Goal: Information Seeking & Learning: Learn about a topic

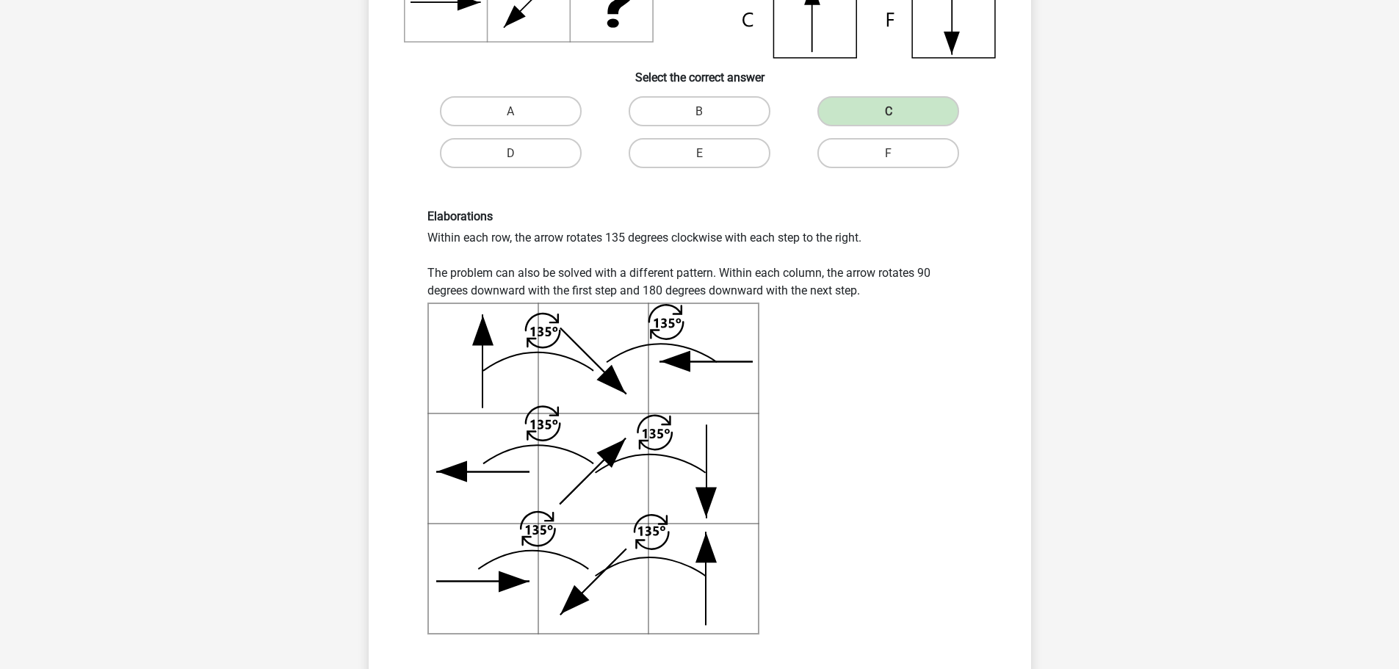
scroll to position [735, 0]
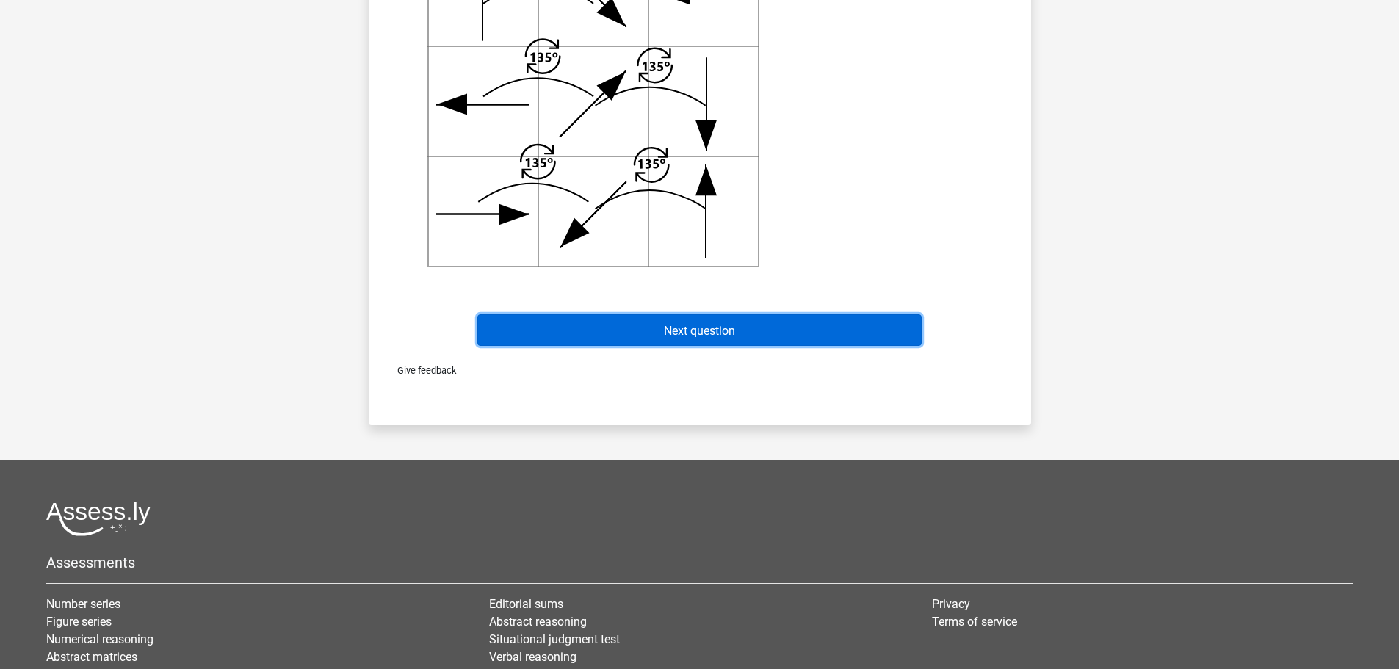
click at [689, 342] on button "Next question" at bounding box center [699, 330] width 444 height 32
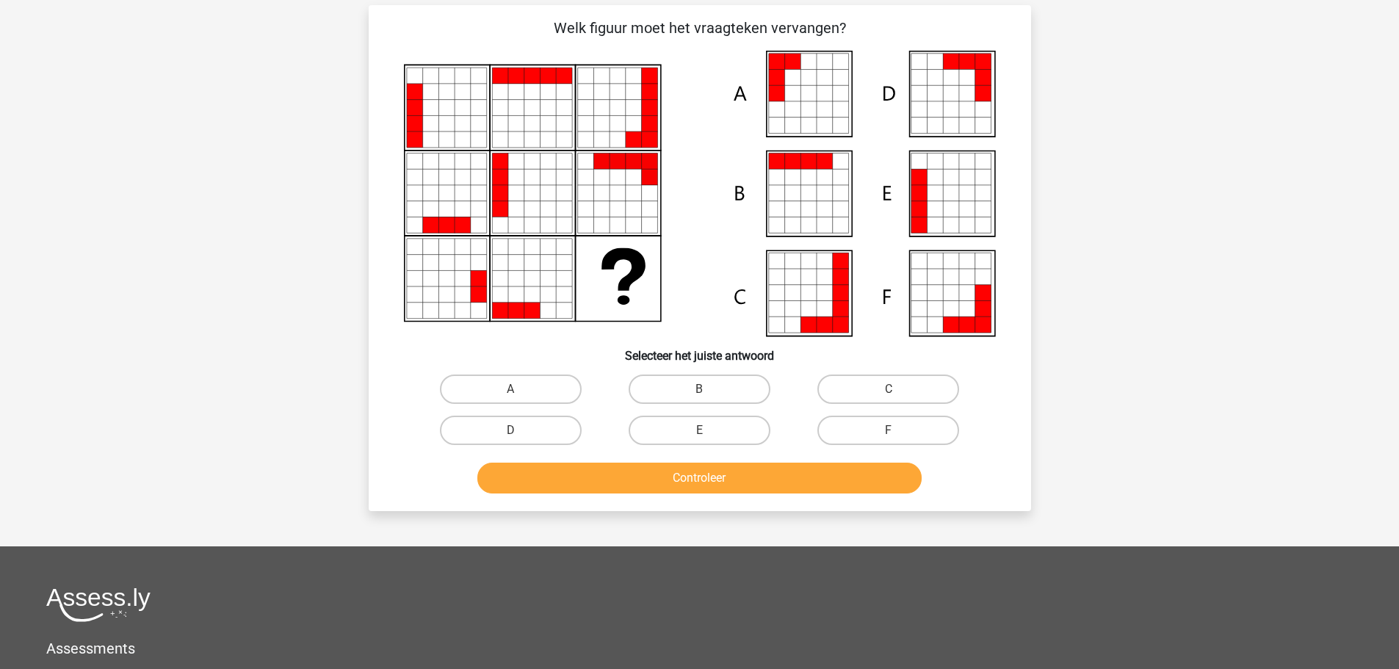
scroll to position [73, 0]
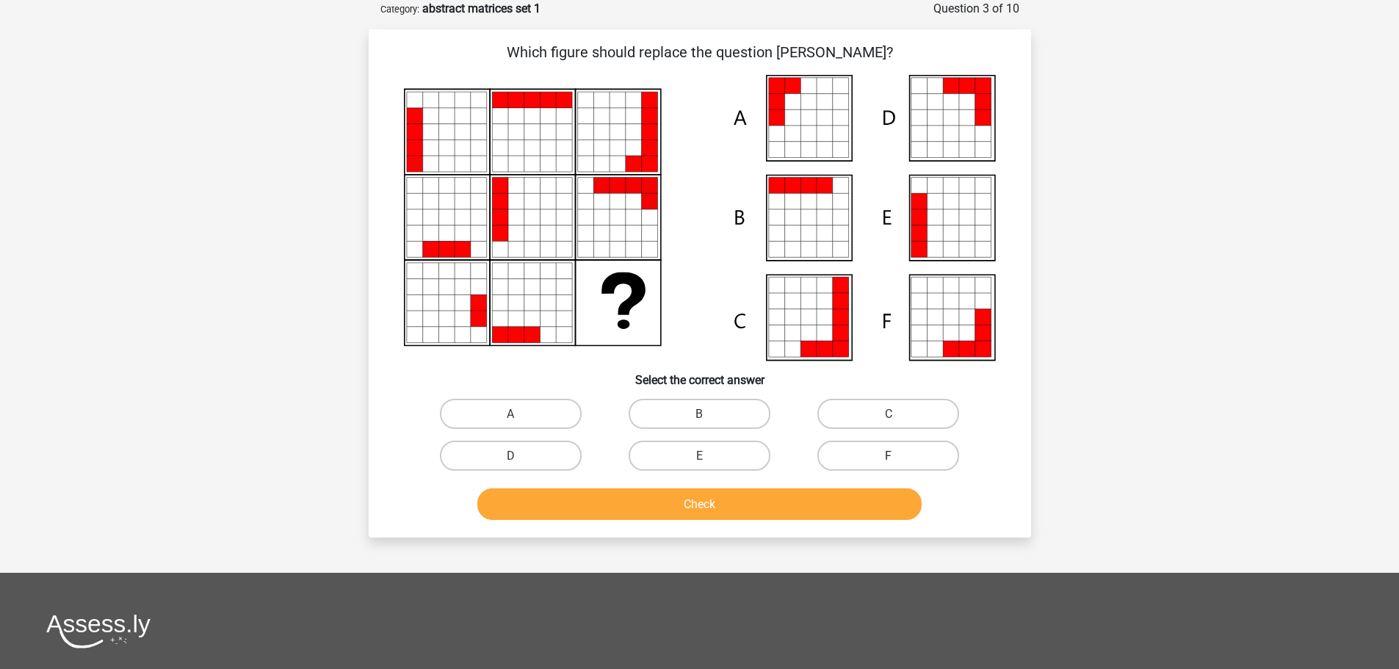
click at [848, 464] on label "F" at bounding box center [889, 456] width 142 height 30
click at [889, 464] on input "F" at bounding box center [894, 460] width 10 height 10
radio input "true"
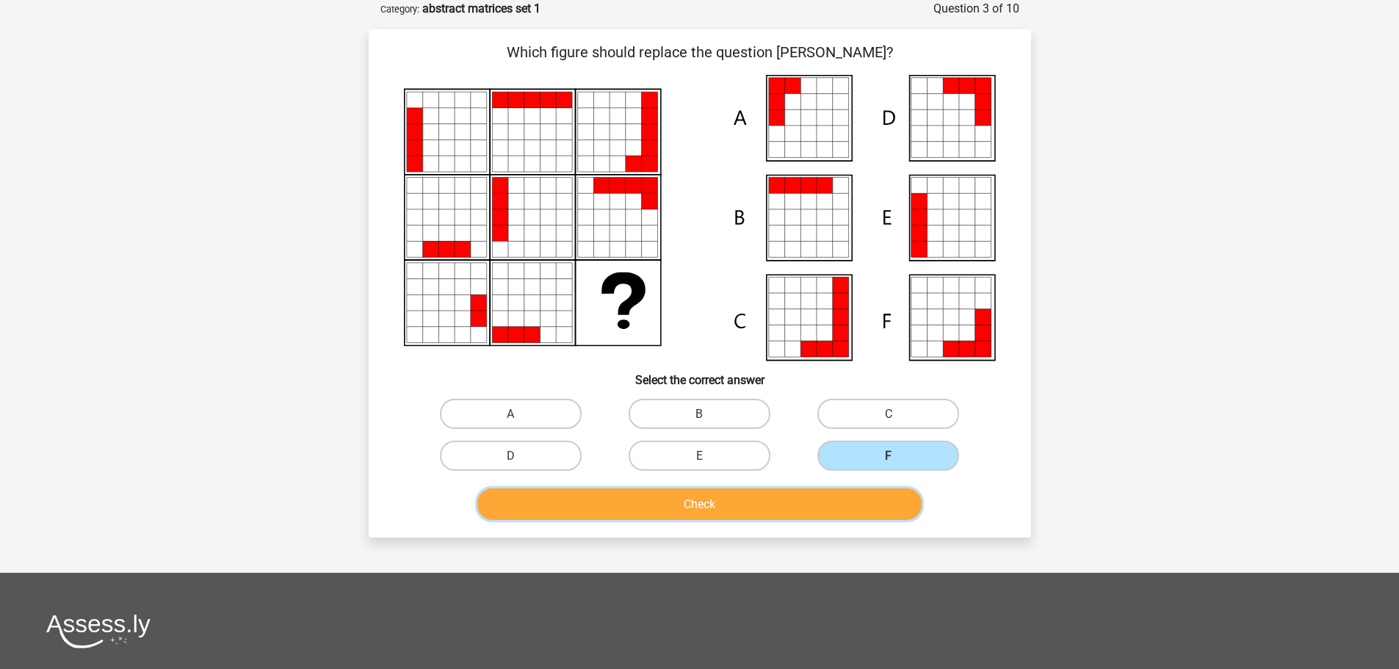
click at [742, 505] on button "Check" at bounding box center [699, 504] width 444 height 32
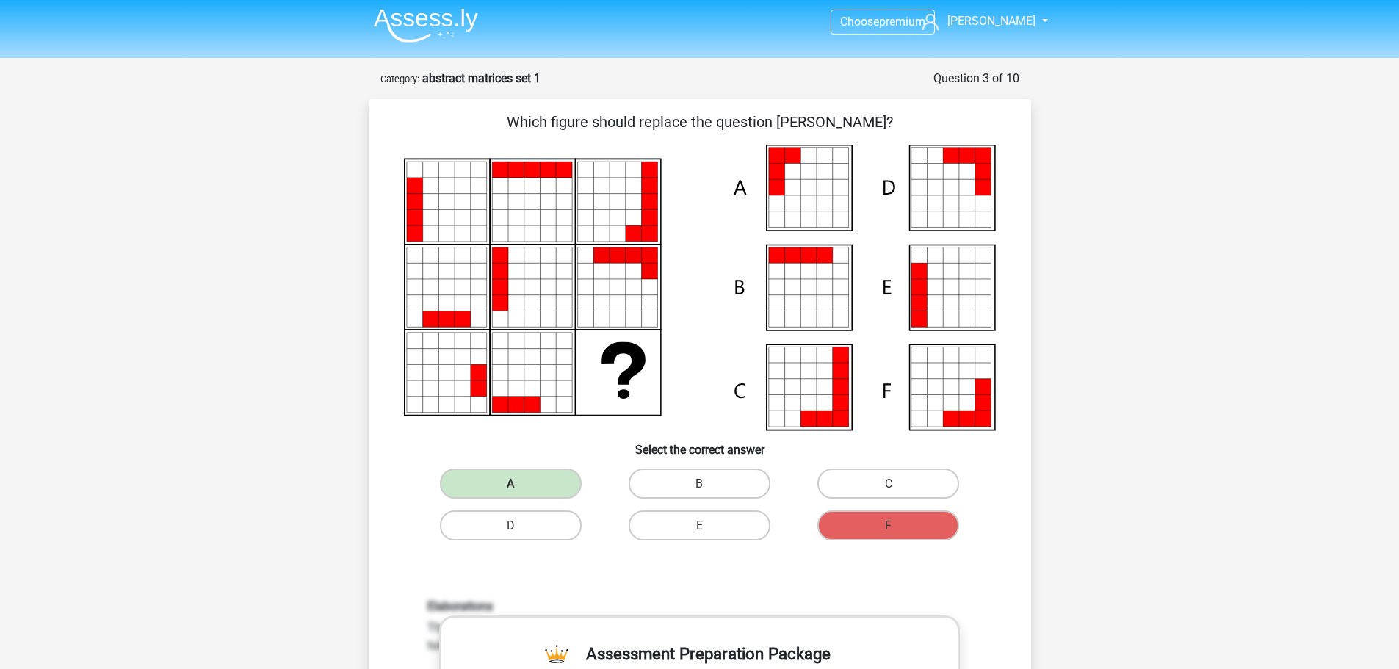
scroll to position [0, 0]
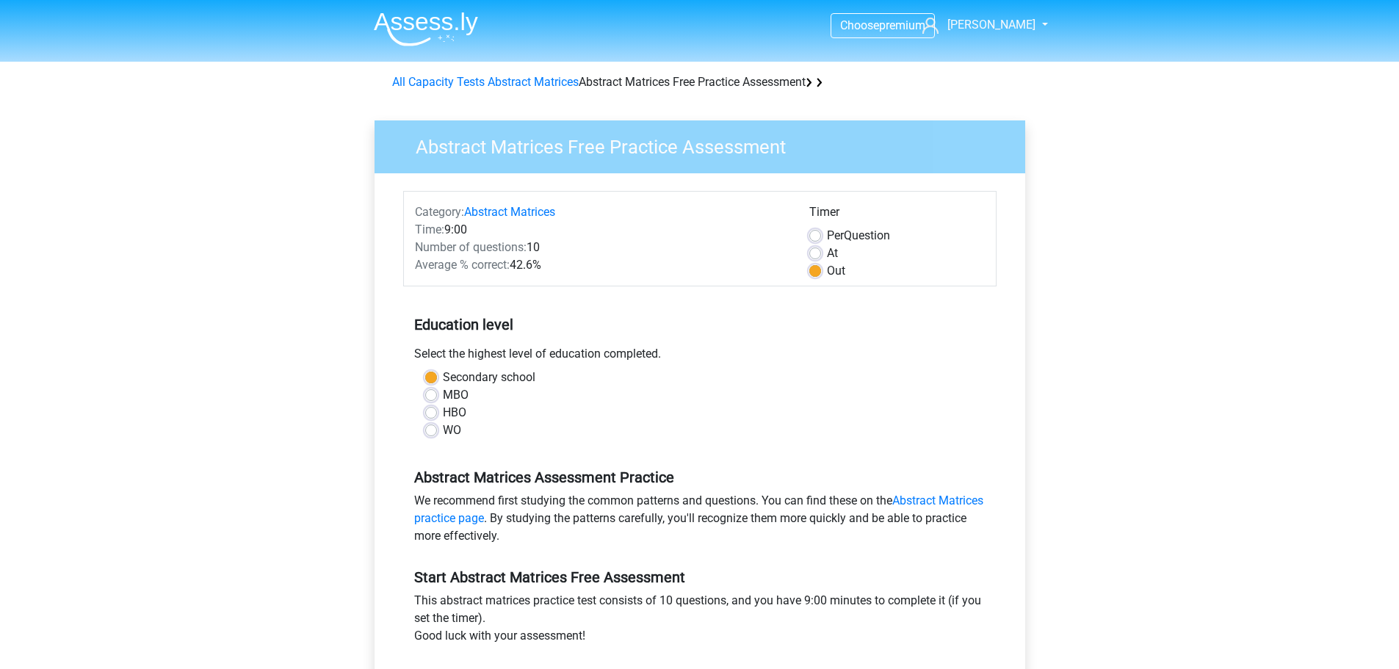
click at [425, 15] on img at bounding box center [426, 29] width 104 height 35
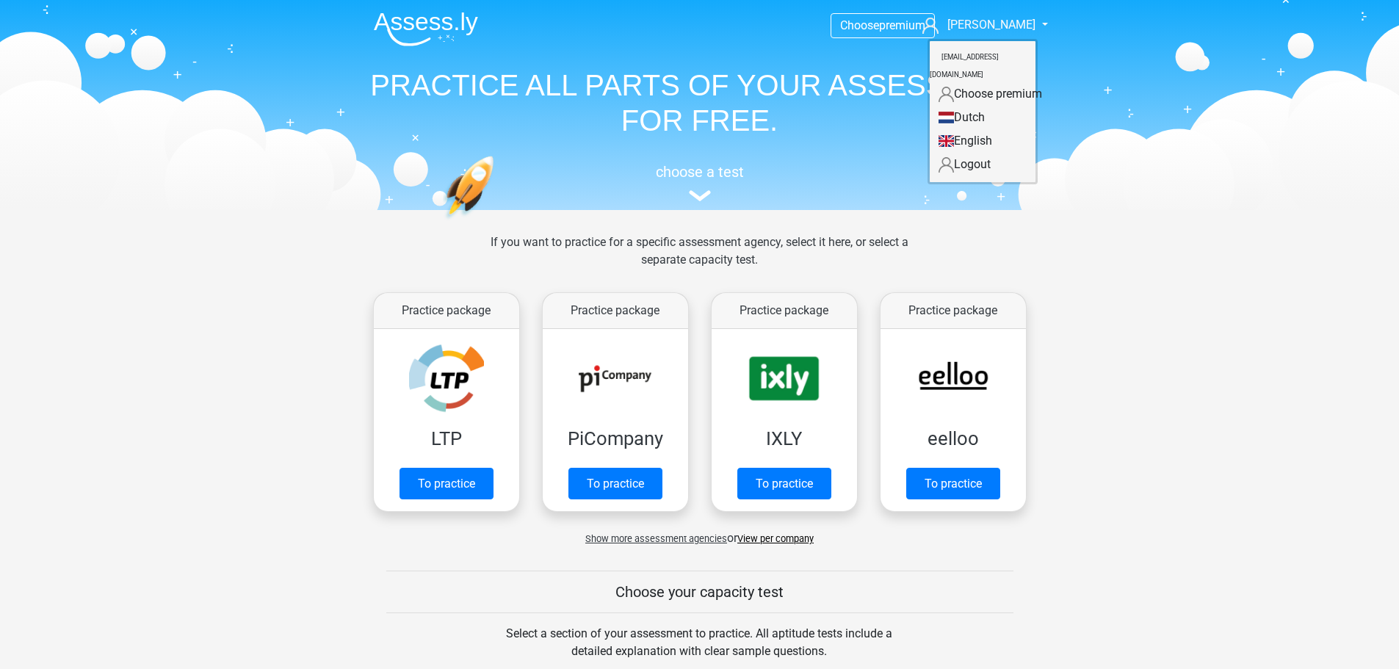
click at [959, 134] on font "English" at bounding box center [973, 141] width 38 height 14
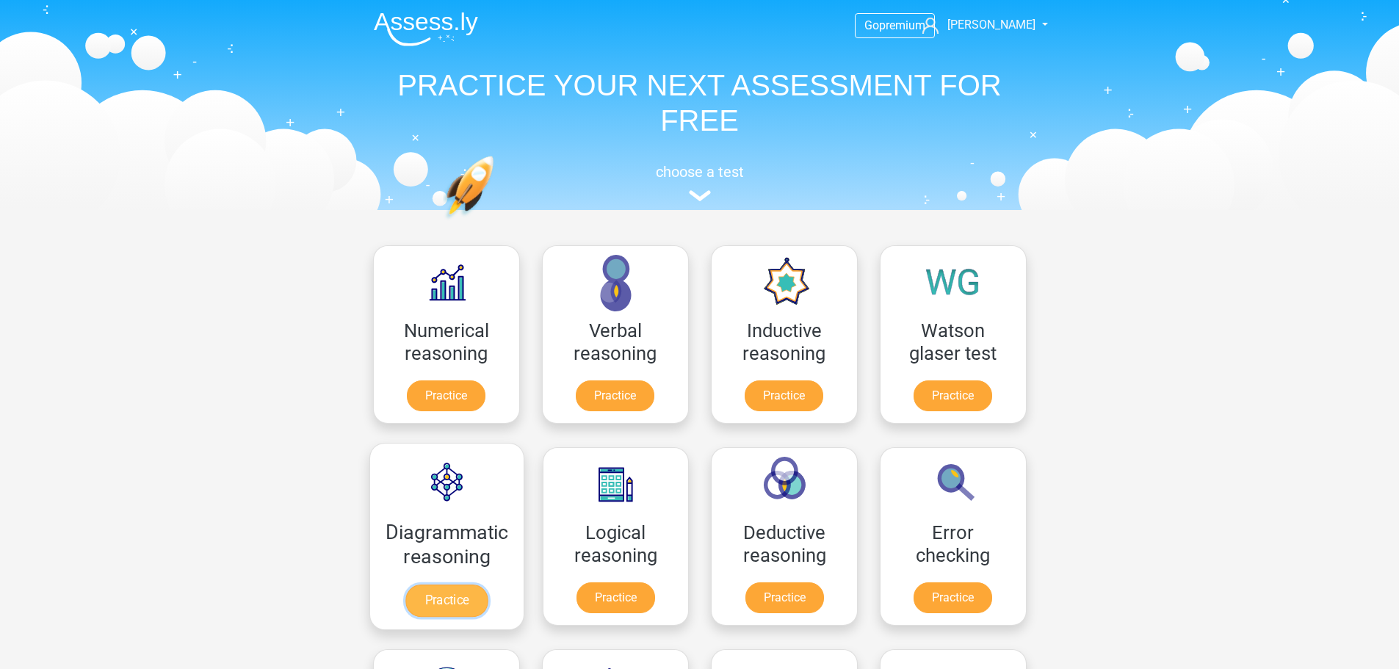
click at [442, 585] on link "Practice" at bounding box center [446, 601] width 82 height 32
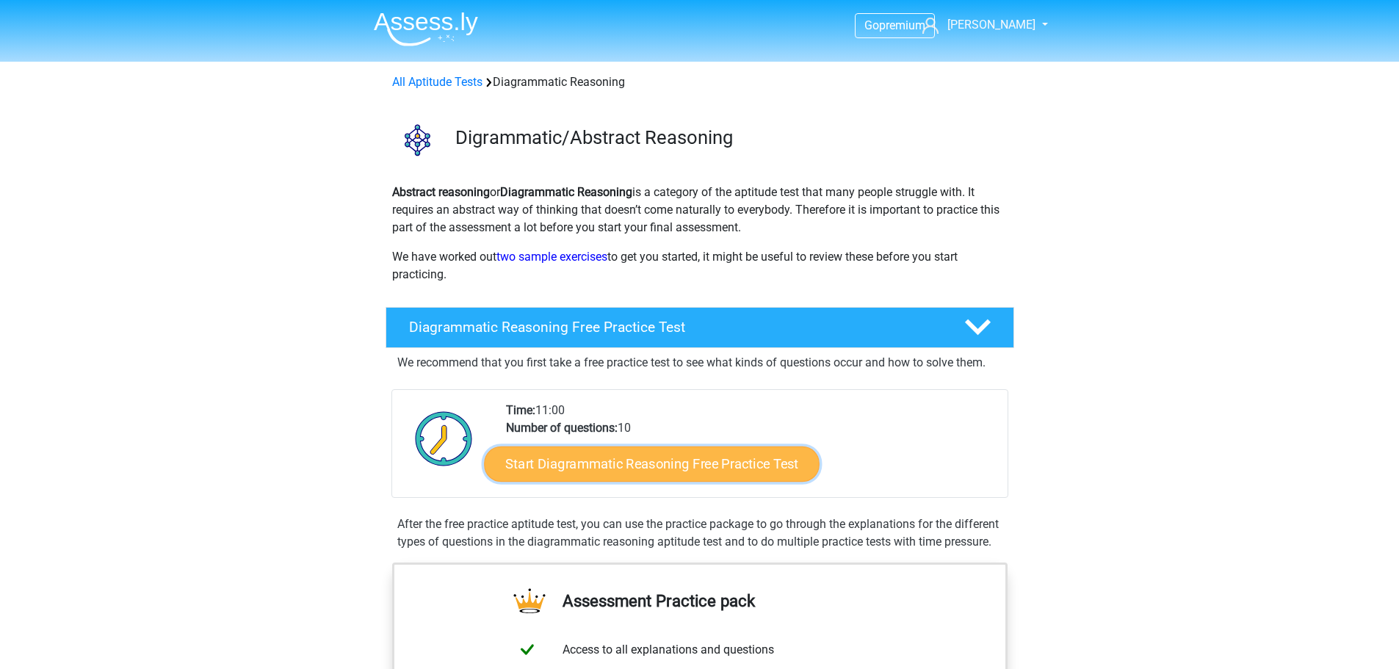
click at [658, 466] on link "Start Diagrammatic Reasoning Free Practice Test" at bounding box center [652, 463] width 336 height 35
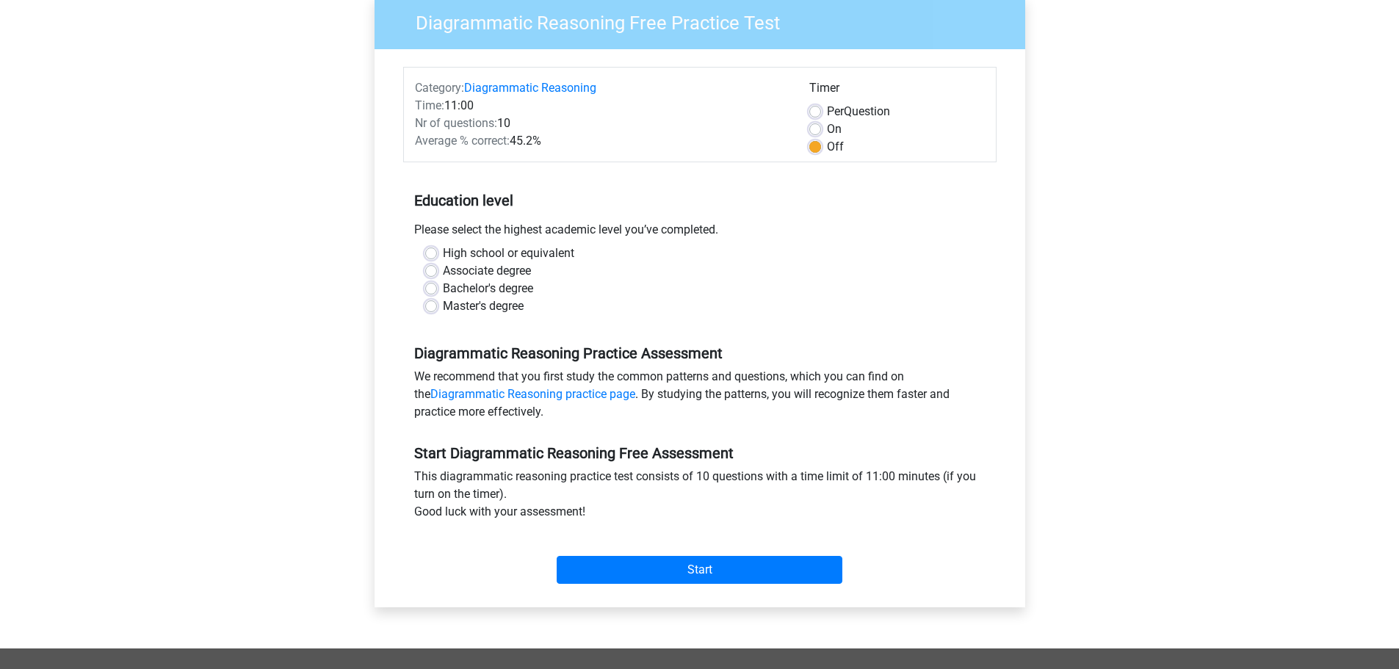
scroll to position [73, 0]
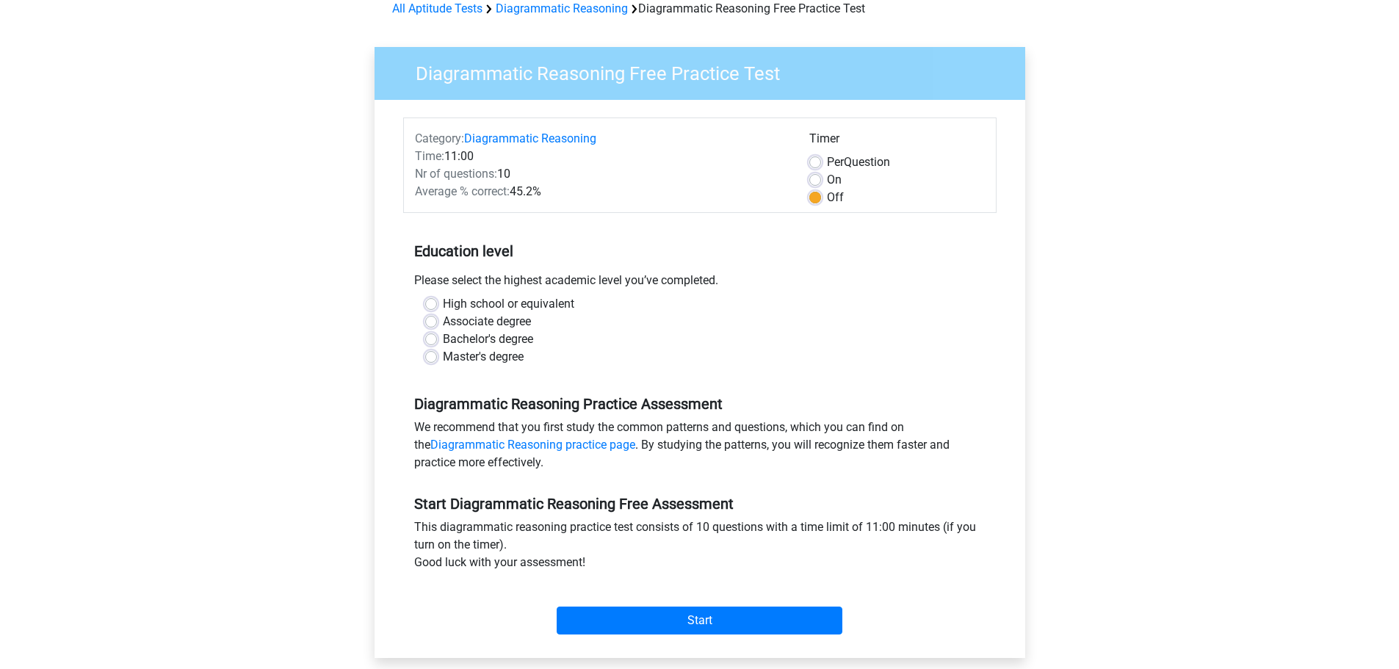
click at [481, 344] on label "Bachelor's degree" at bounding box center [488, 340] width 90 height 18
click at [437, 344] on input "Bachelor's degree" at bounding box center [431, 338] width 12 height 15
radio input "true"
click at [679, 615] on input "Start" at bounding box center [700, 621] width 286 height 28
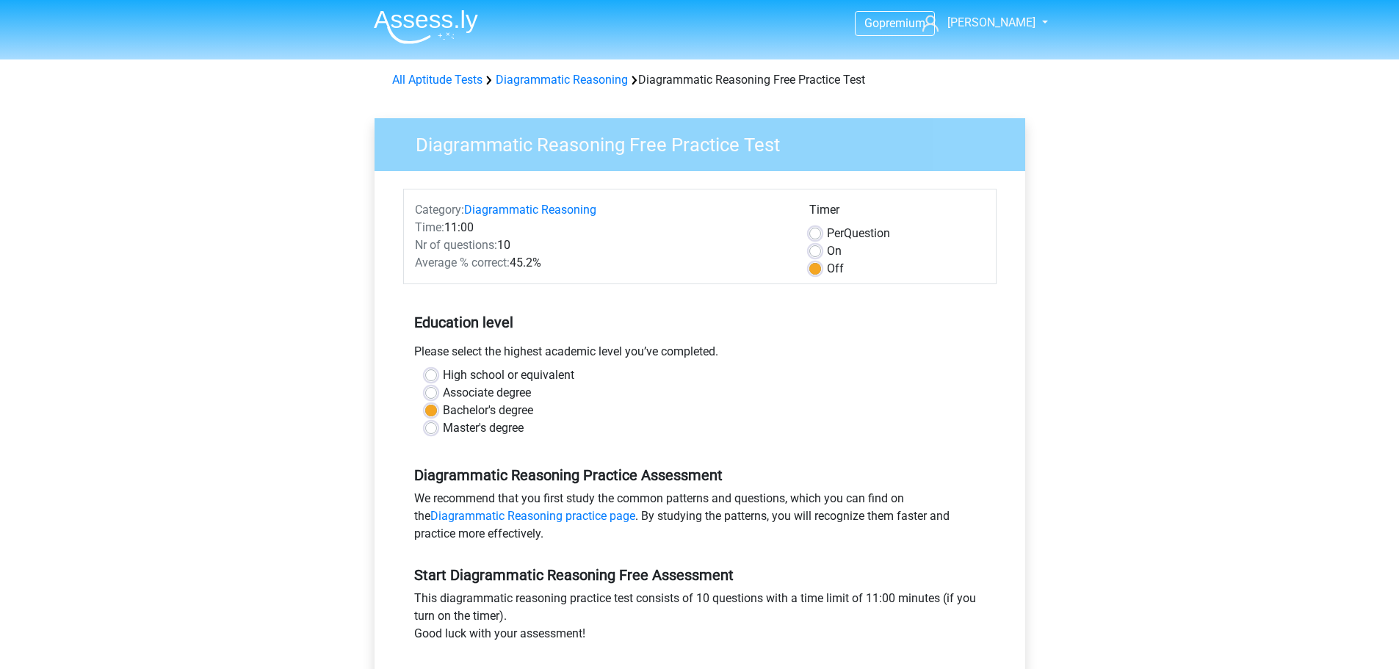
scroll to position [0, 0]
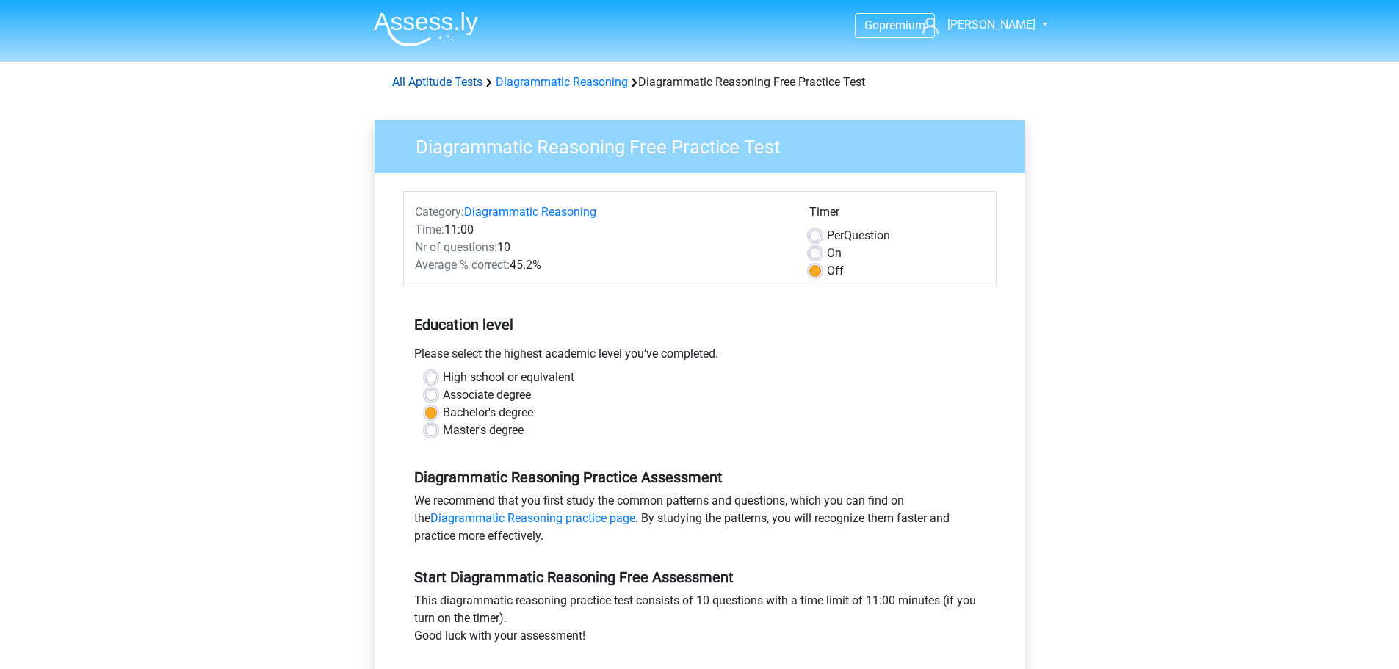
click at [435, 82] on link "All Aptitude Tests" at bounding box center [437, 82] width 90 height 14
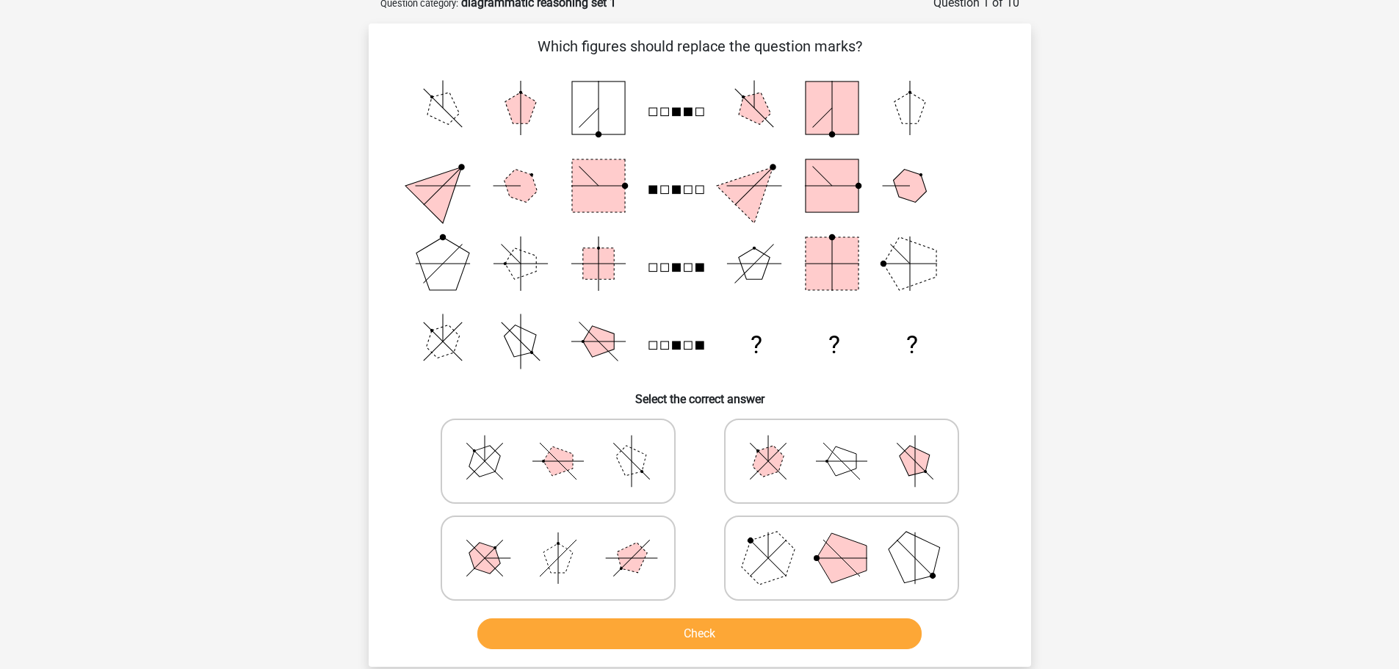
scroll to position [73, 0]
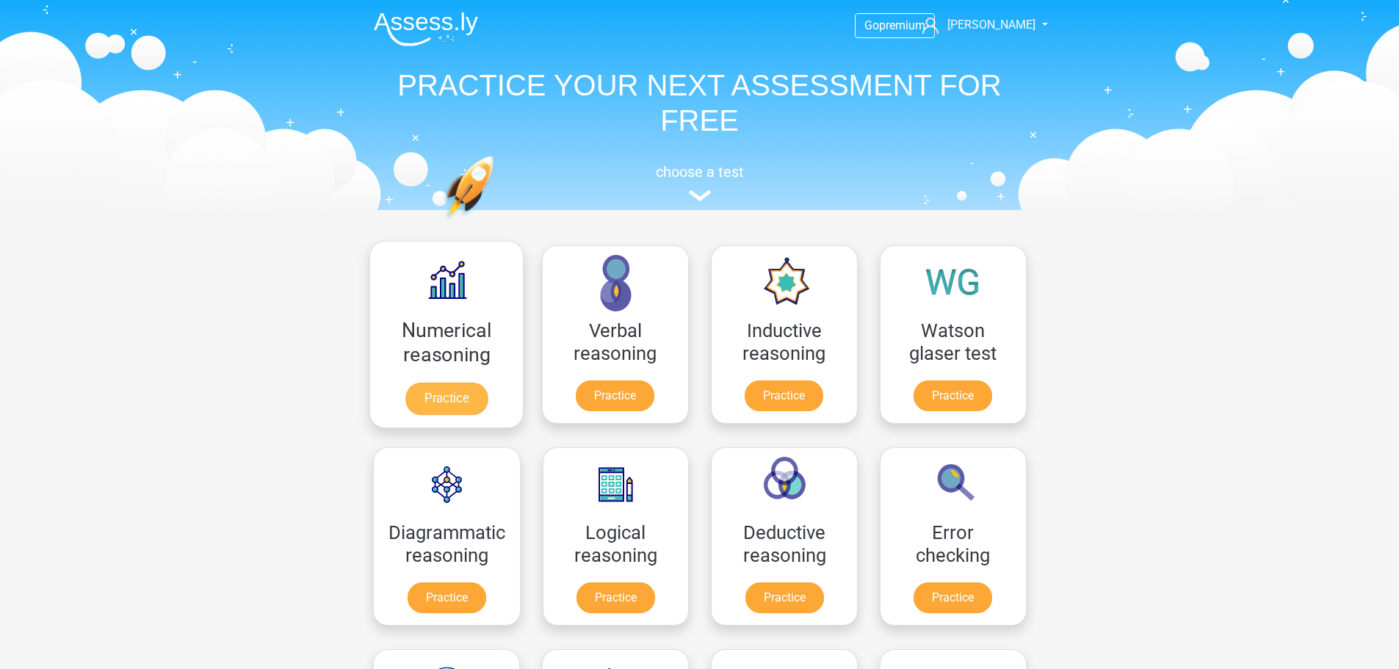
scroll to position [234, 0]
